Goal: Connect with others: Connect with others

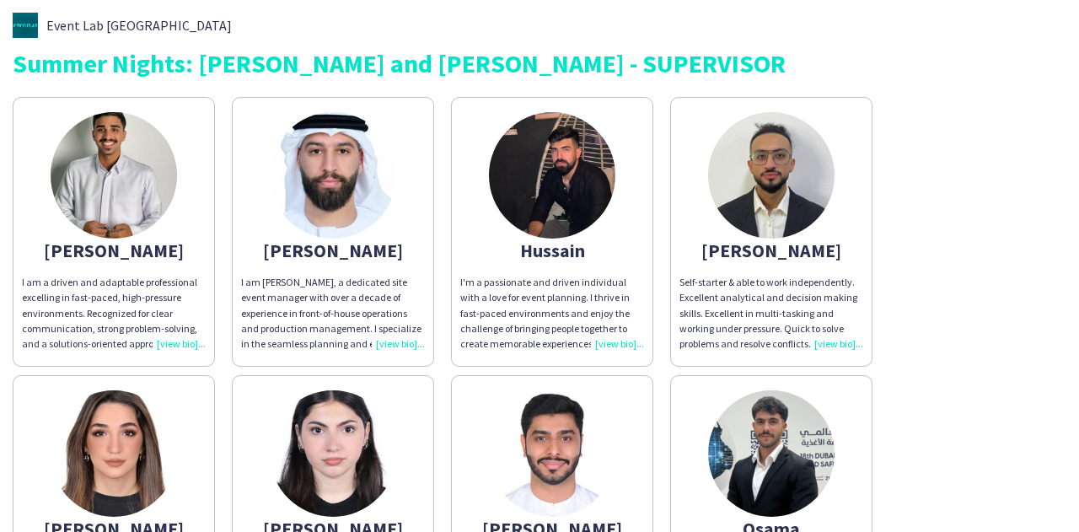
click at [403, 345] on div "I am Ahmed, a dedicated site event manager with over a decade of experience in …" at bounding box center [333, 313] width 184 height 77
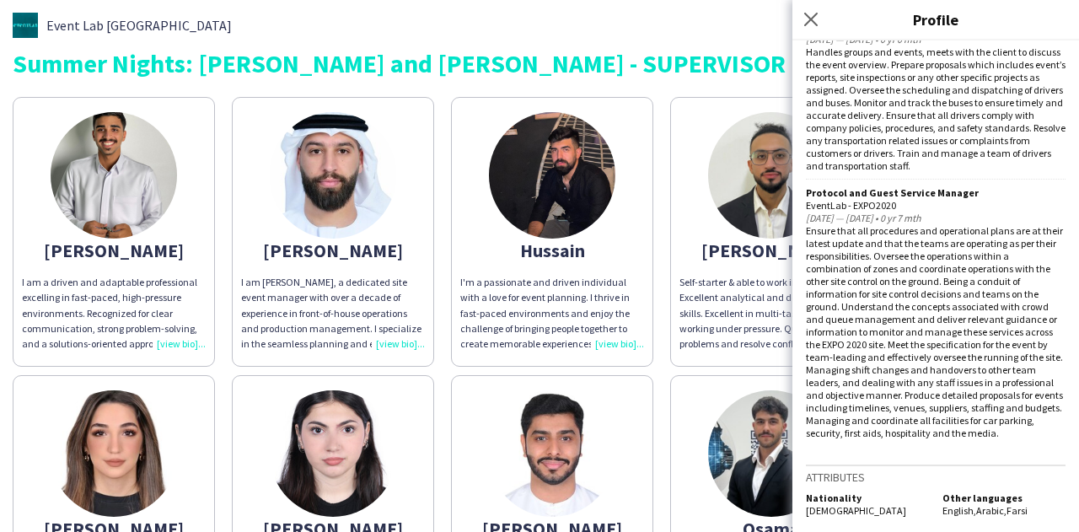
scroll to position [1712, 0]
click at [95, 190] on img at bounding box center [114, 175] width 126 height 126
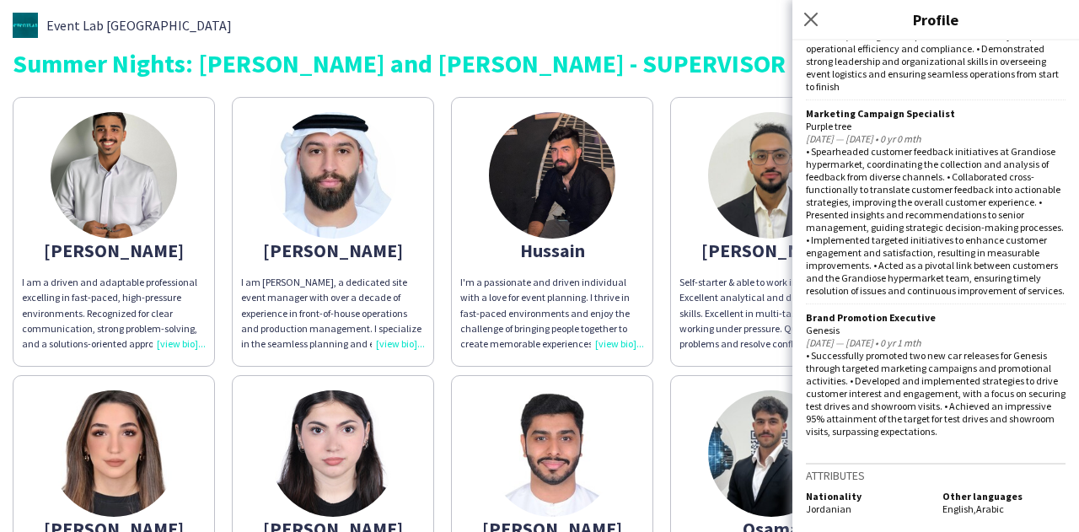
scroll to position [1616, 0]
click at [551, 186] on img at bounding box center [552, 175] width 126 height 126
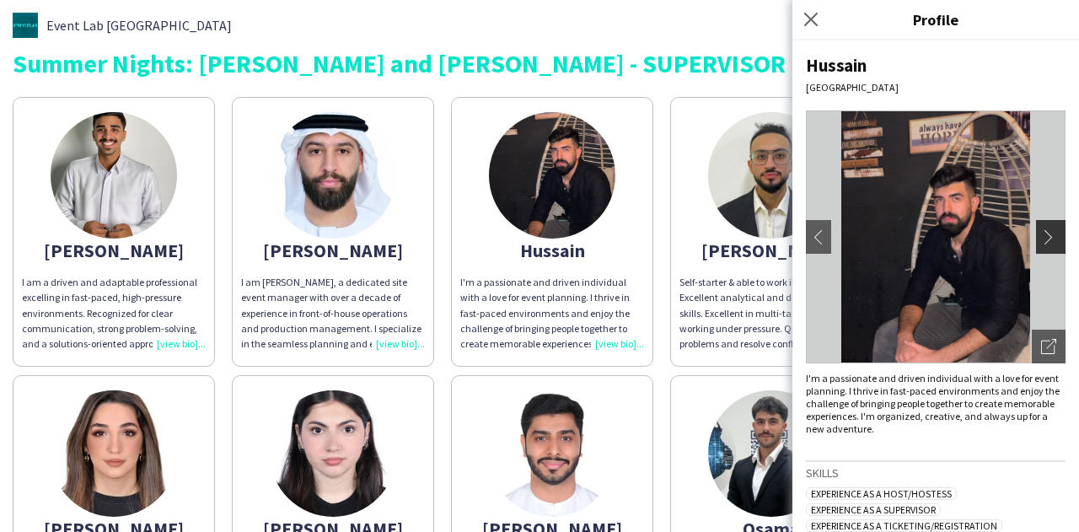
click at [1041, 231] on app-icon "chevron-right" at bounding box center [1053, 236] width 24 height 15
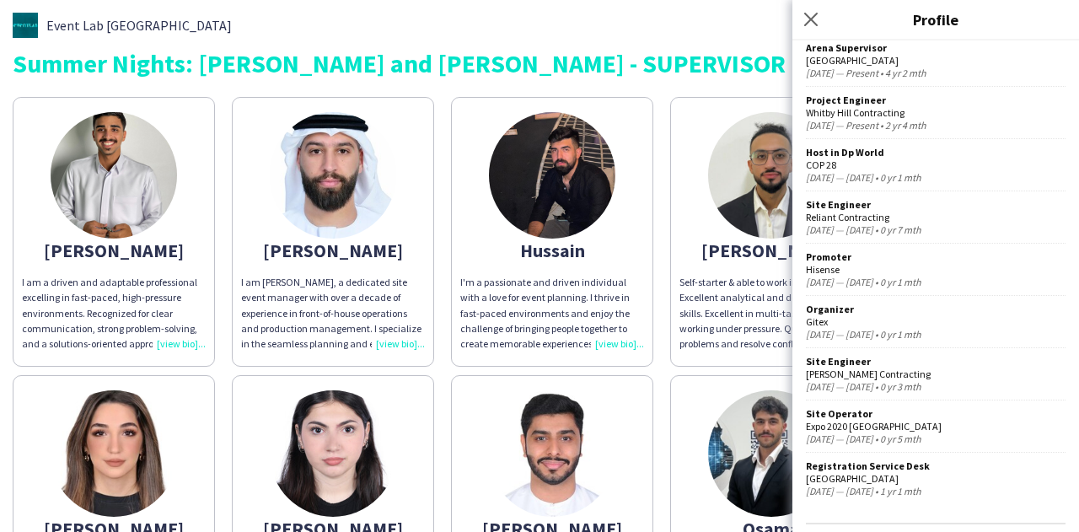
scroll to position [725, 0]
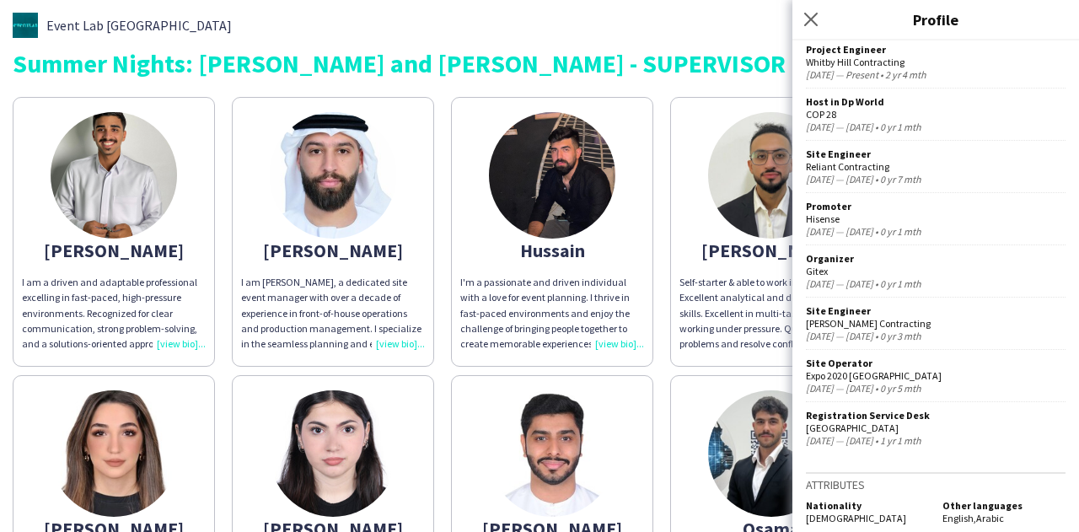
click at [747, 218] on img at bounding box center [771, 175] width 126 height 126
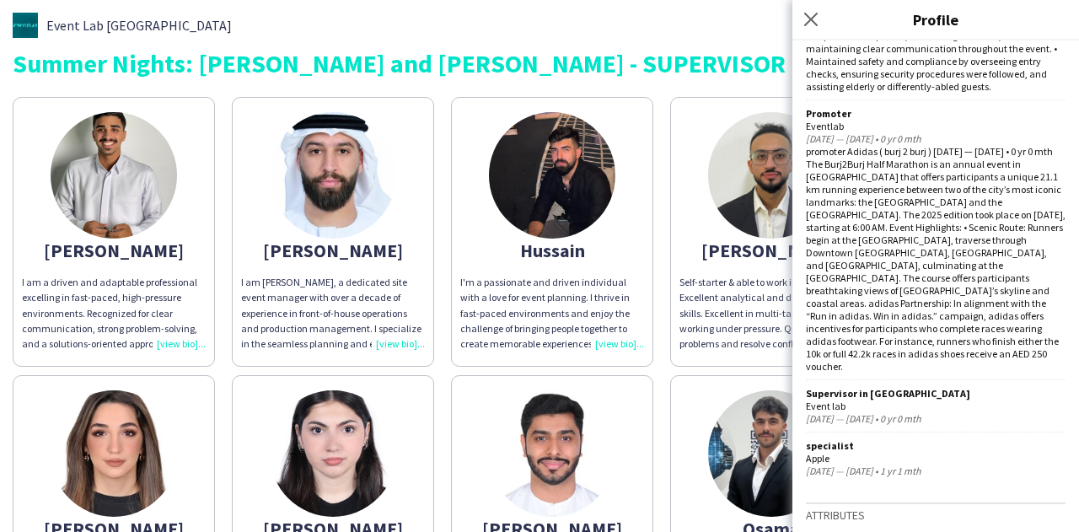
scroll to position [1054, 0]
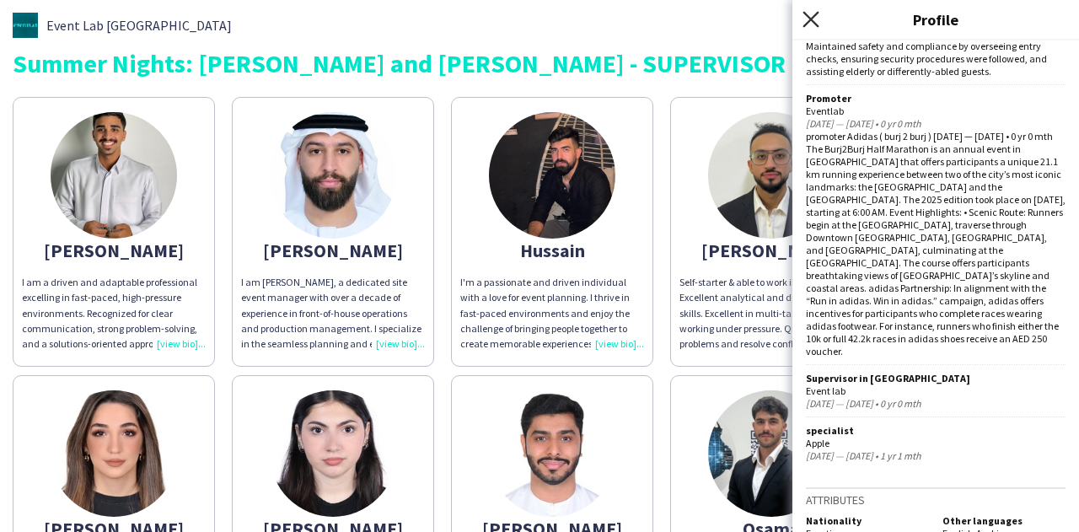
click at [814, 18] on icon at bounding box center [811, 19] width 16 height 16
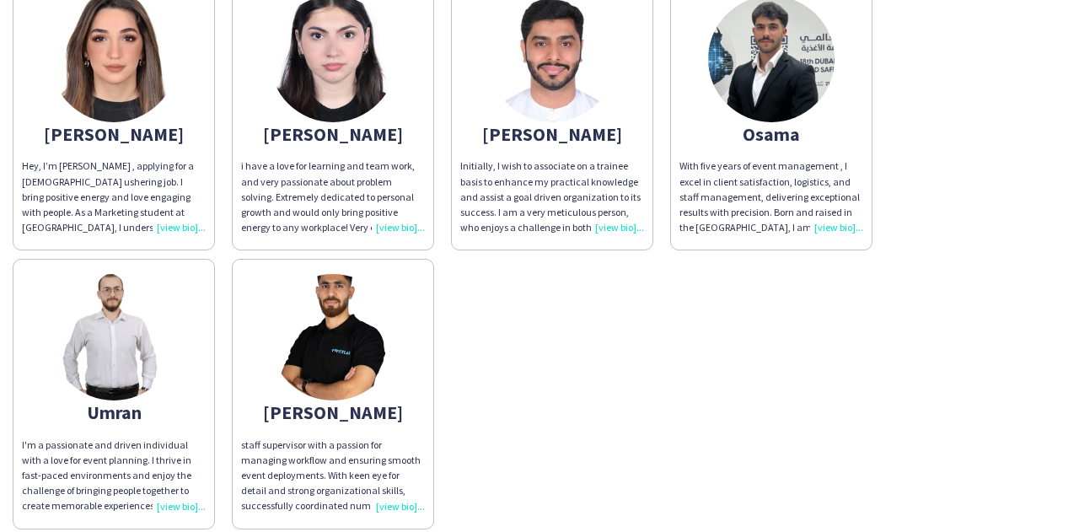
scroll to position [422, 0]
